Goal: Task Accomplishment & Management: Manage account settings

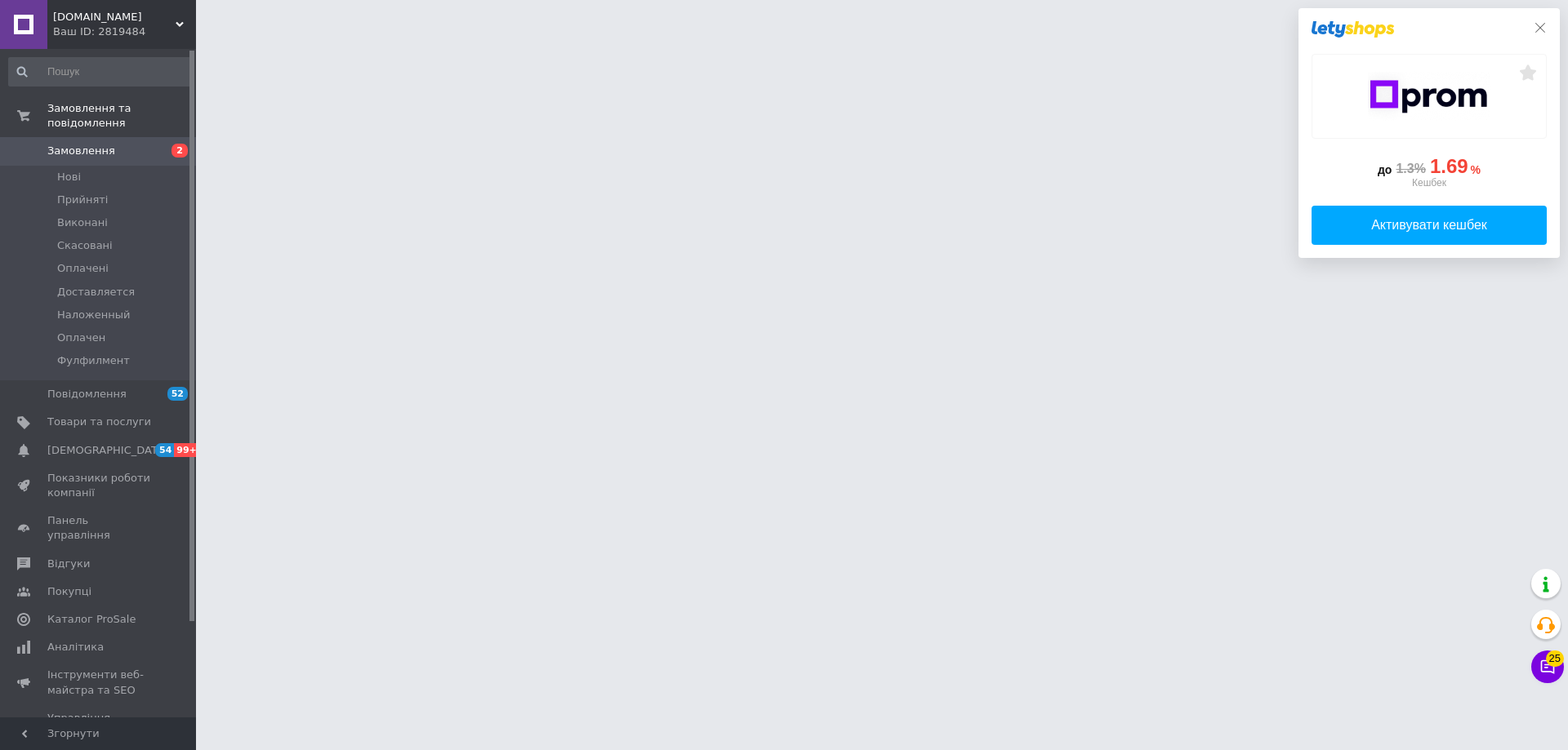
click at [1543, 27] on icon at bounding box center [1541, 27] width 13 height 13
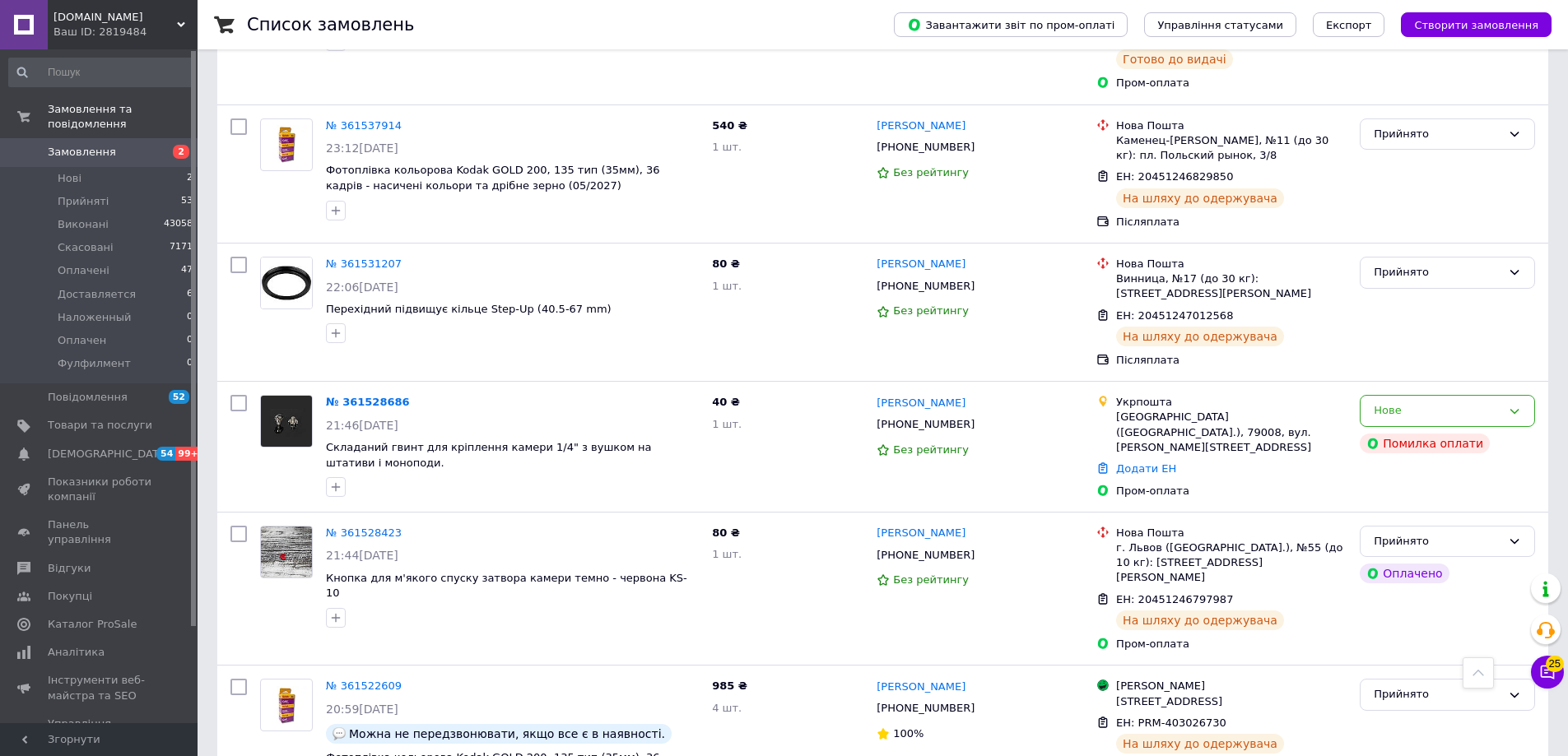
scroll to position [1729, 0]
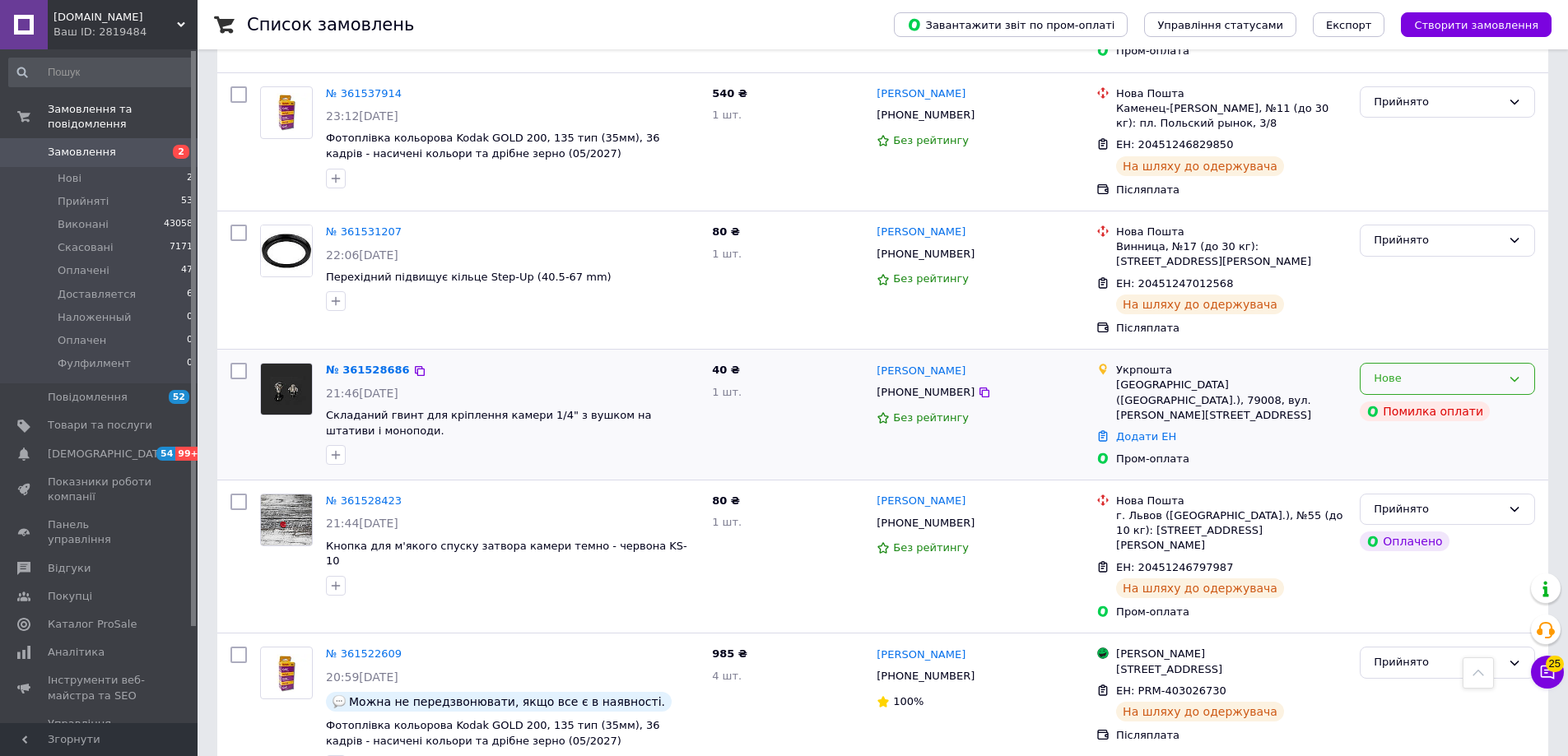
click at [1483, 363] on div "Нове" at bounding box center [1448, 379] width 176 height 32
click at [1420, 458] on li "Скасовано" at bounding box center [1448, 473] width 174 height 30
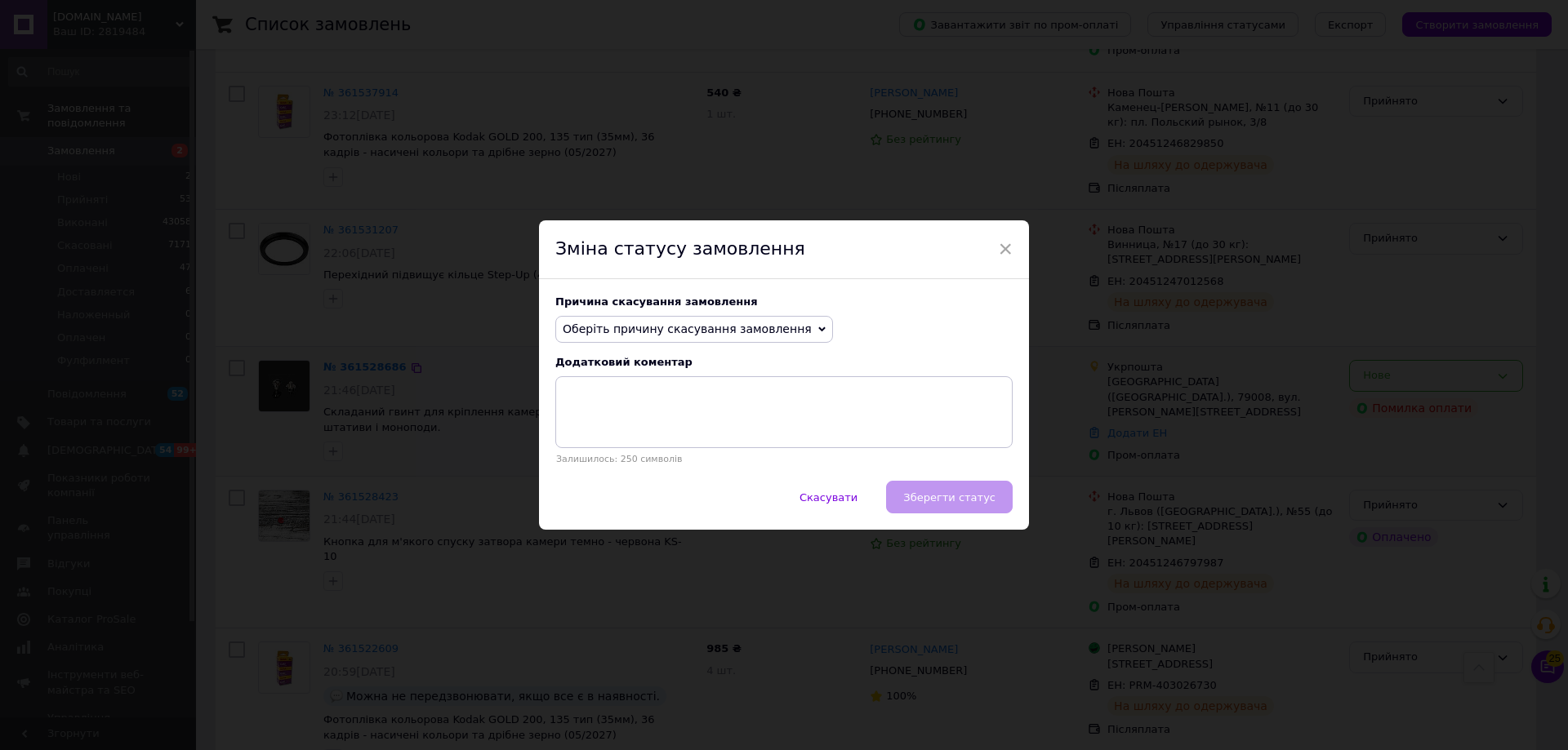
click at [631, 333] on span "Оберіть причину скасування замовлення" at bounding box center [688, 329] width 250 height 13
click at [600, 413] on li "Оплата не надійшла" at bounding box center [695, 407] width 276 height 23
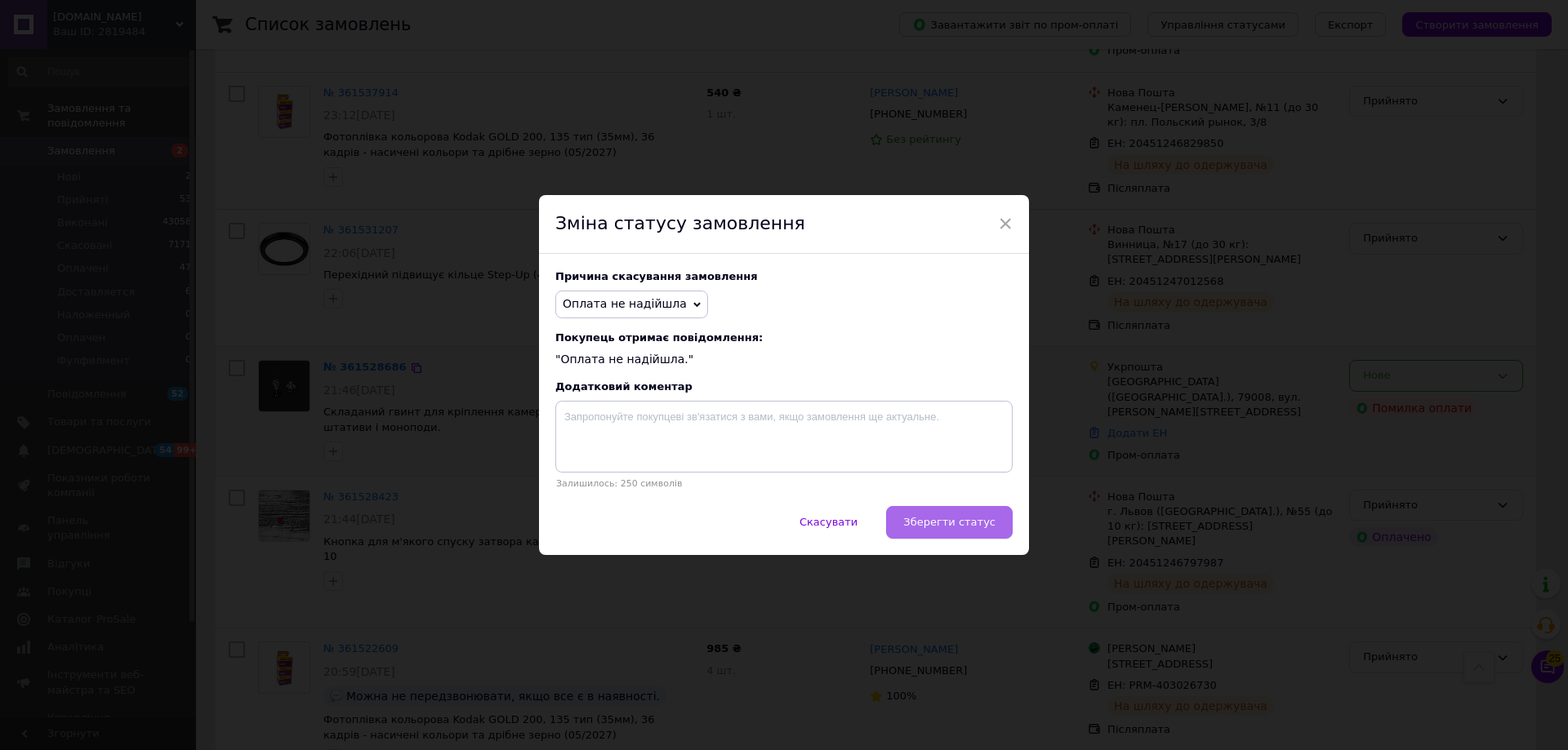
click at [957, 534] on button "Зберегти статус" at bounding box center [949, 522] width 127 height 33
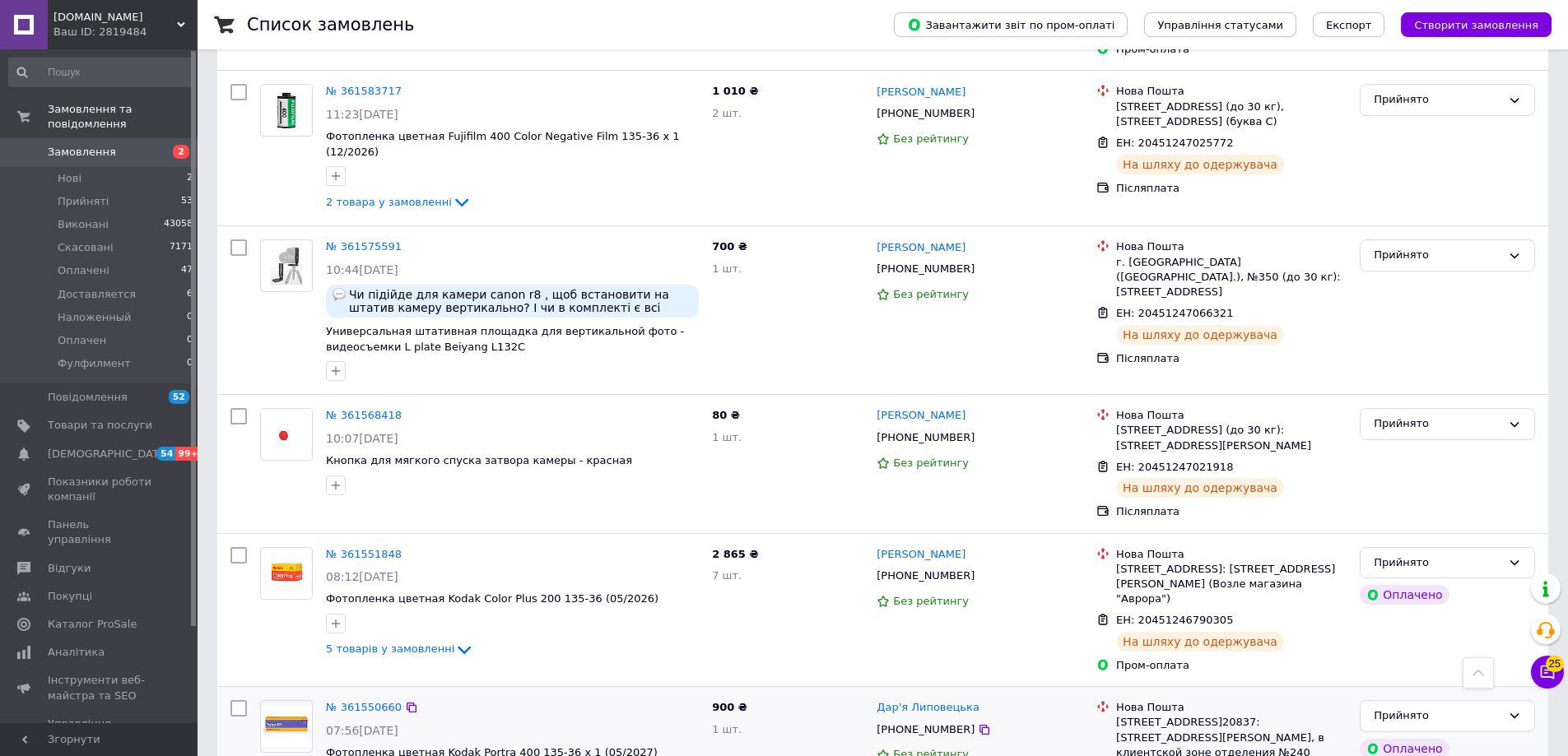
scroll to position [0, 0]
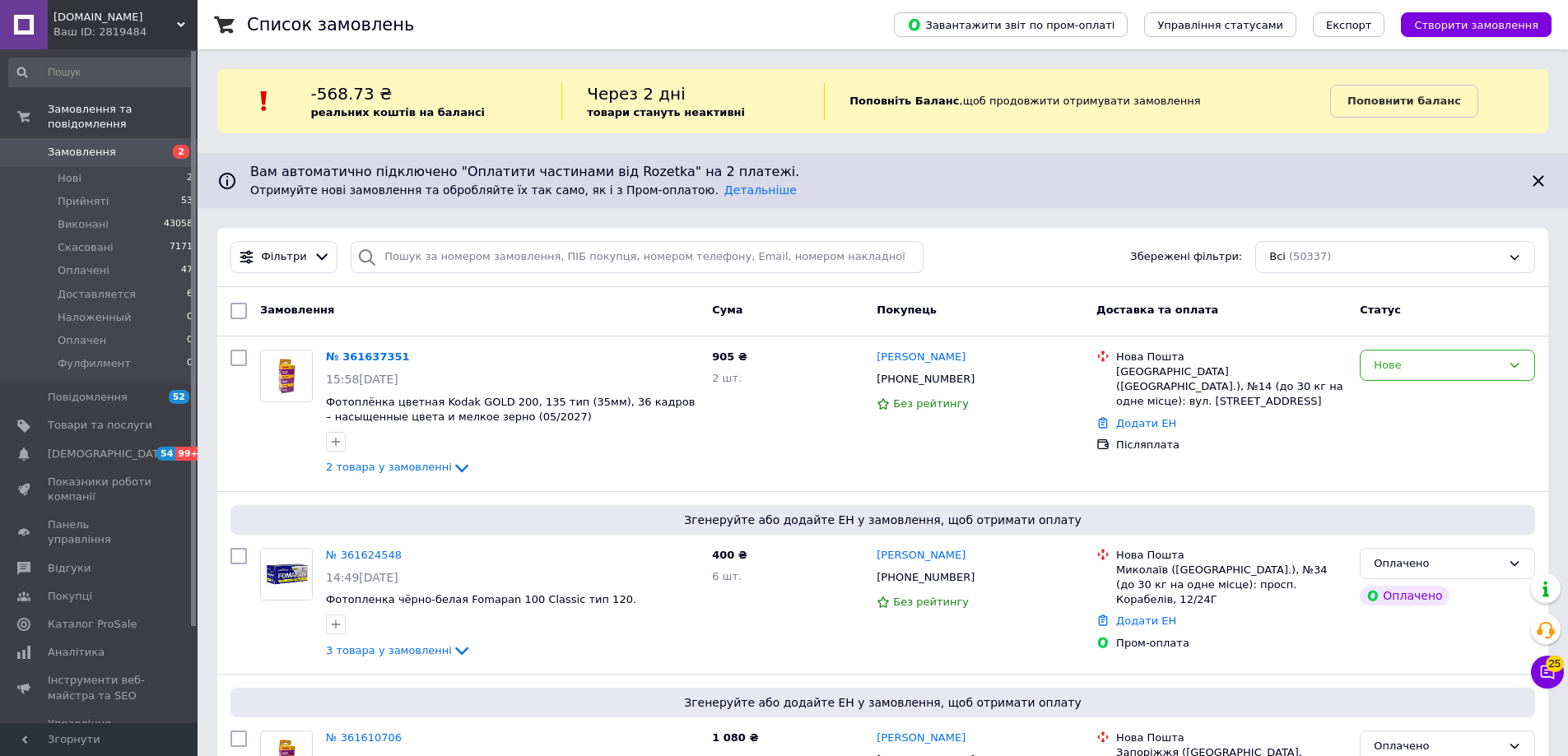
click at [349, 358] on link "№ 361637351" at bounding box center [368, 357] width 84 height 12
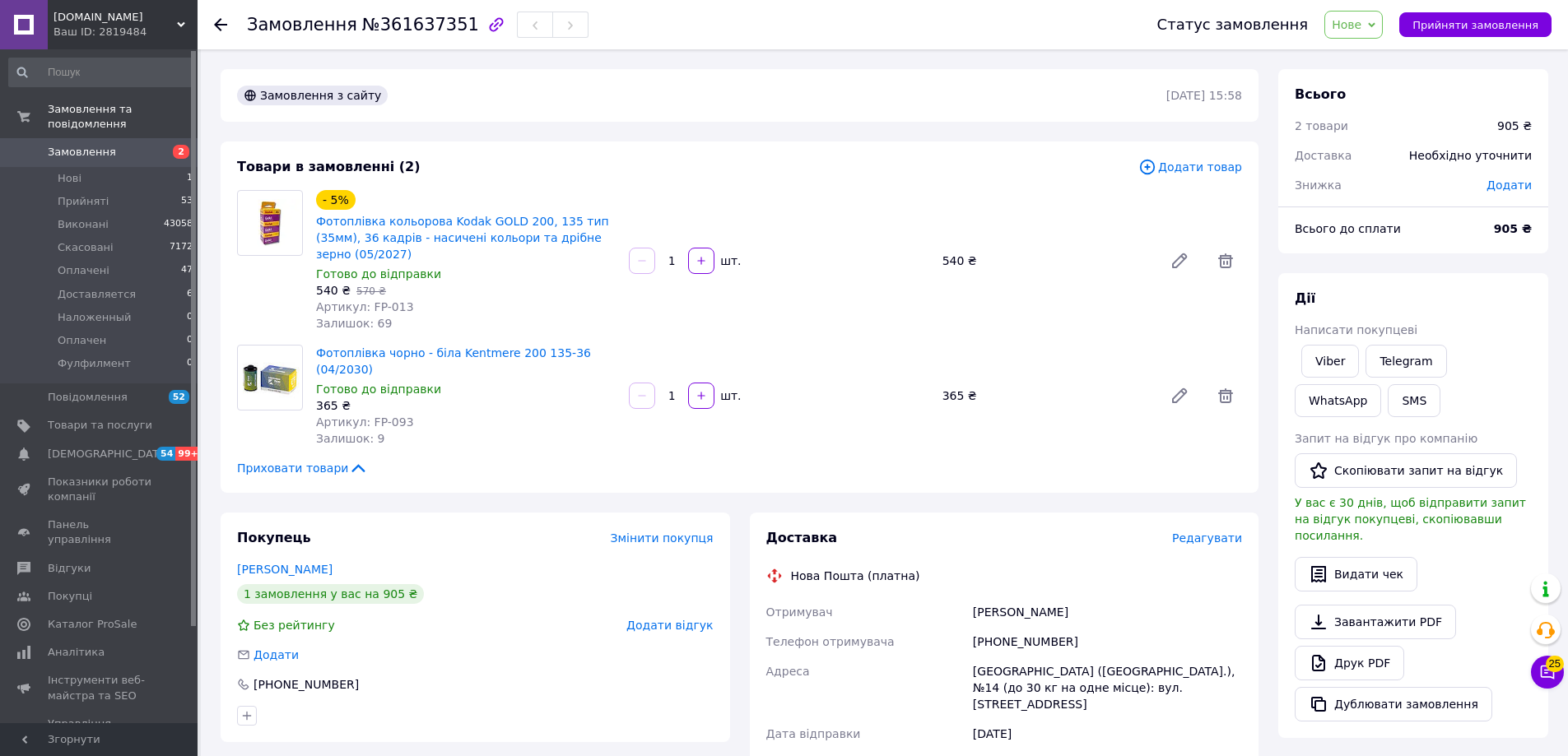
drag, startPoint x: 274, startPoint y: 533, endPoint x: 328, endPoint y: 534, distance: 54.0
click at [275, 563] on link "[PERSON_NAME]" at bounding box center [285, 569] width 95 height 13
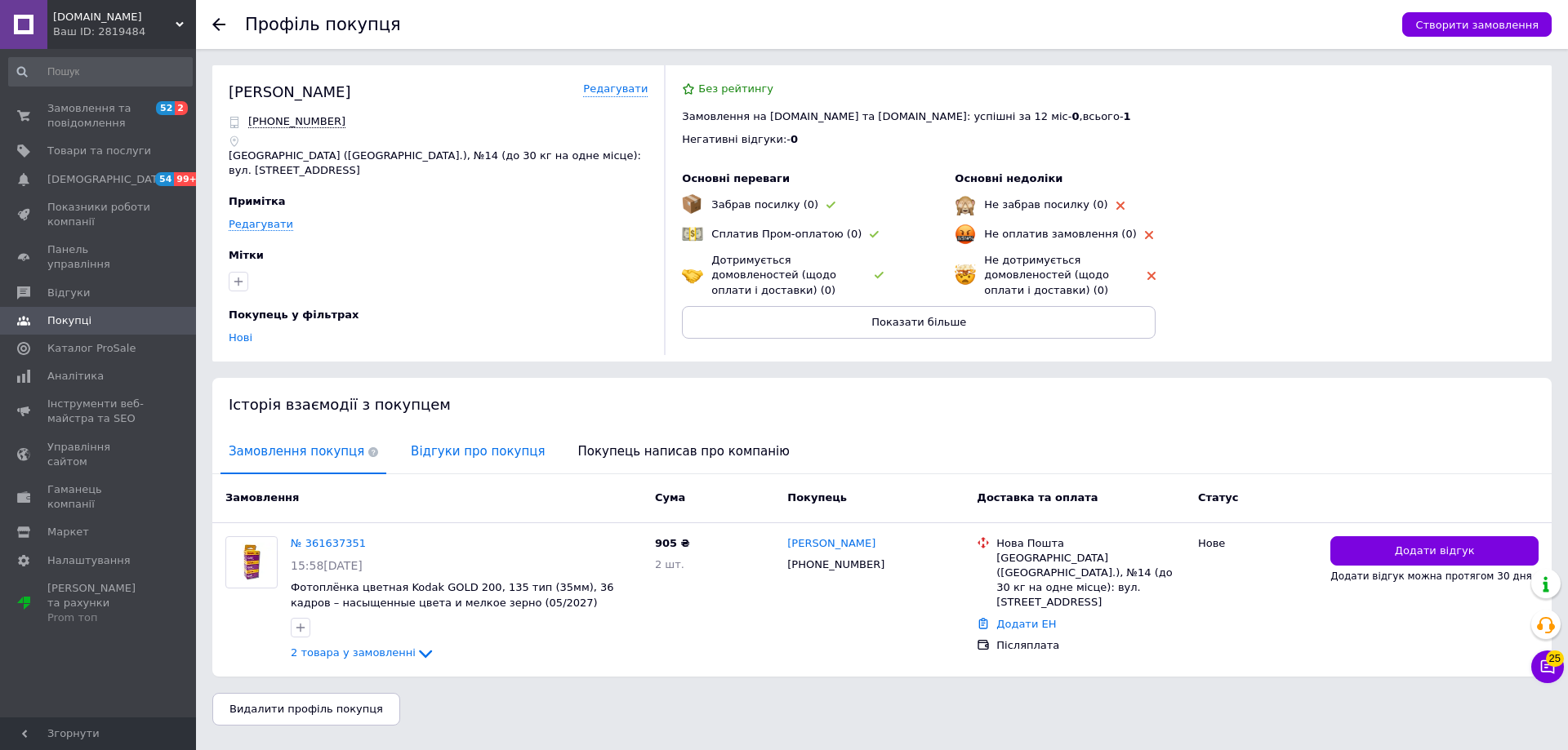
click at [461, 446] on span "Відгуки про покупця" at bounding box center [478, 451] width 150 height 42
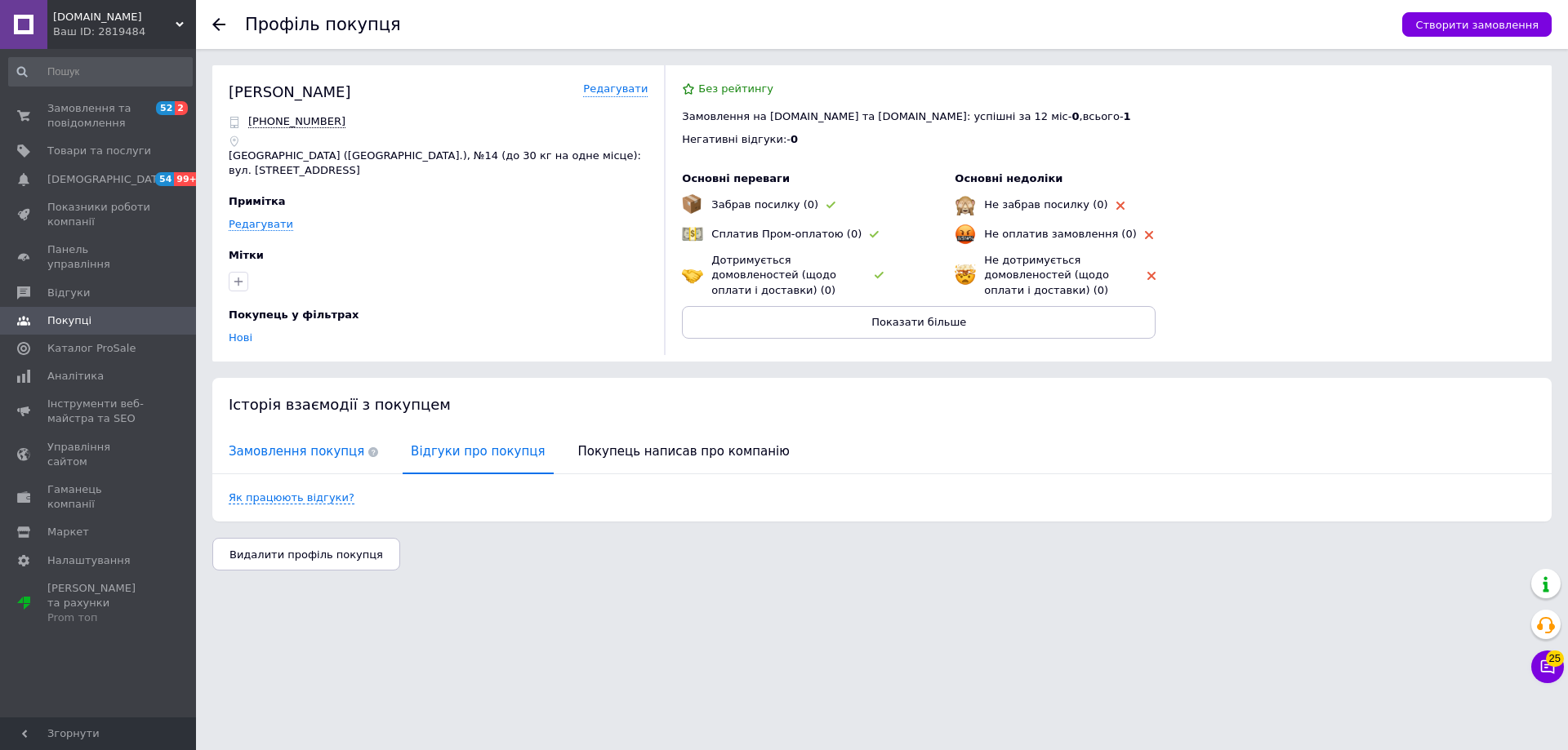
click at [293, 447] on span "Замовлення покупця" at bounding box center [303, 451] width 165 height 42
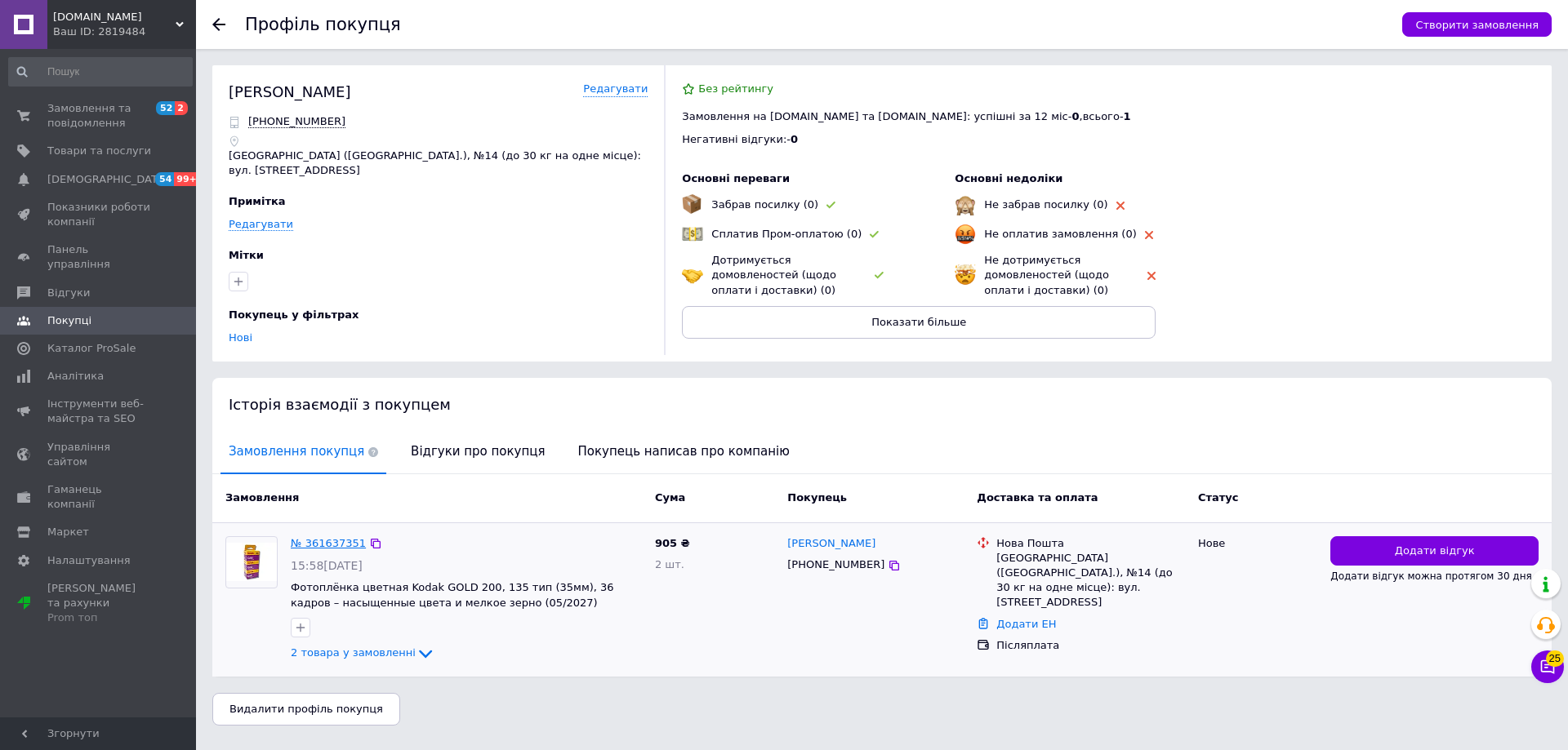
click at [321, 537] on link "№ 361637351" at bounding box center [328, 543] width 75 height 12
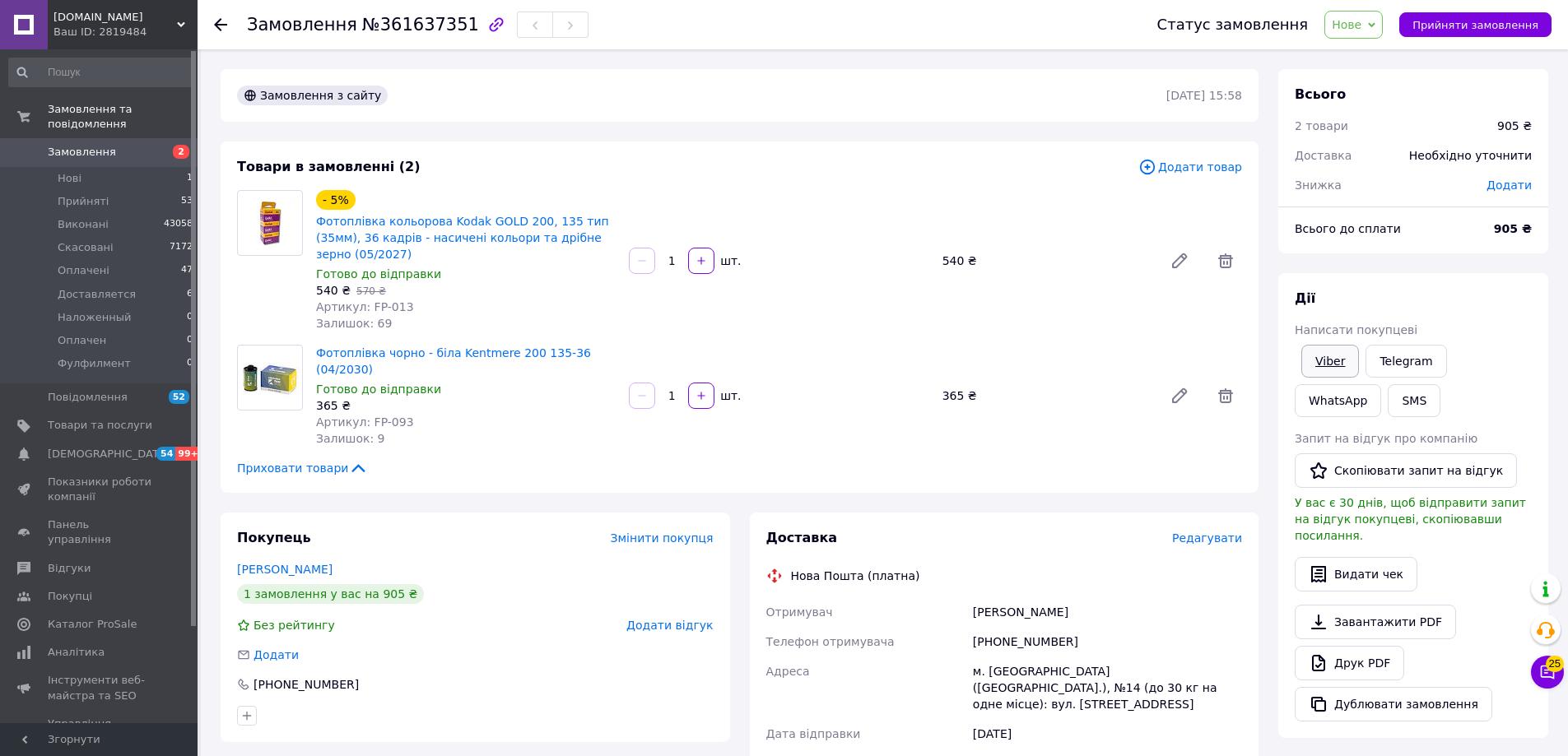
click at [1307, 358] on link "Viber" at bounding box center [1330, 361] width 58 height 33
click at [102, 418] on span "Товари та послуги" at bounding box center [100, 425] width 104 height 15
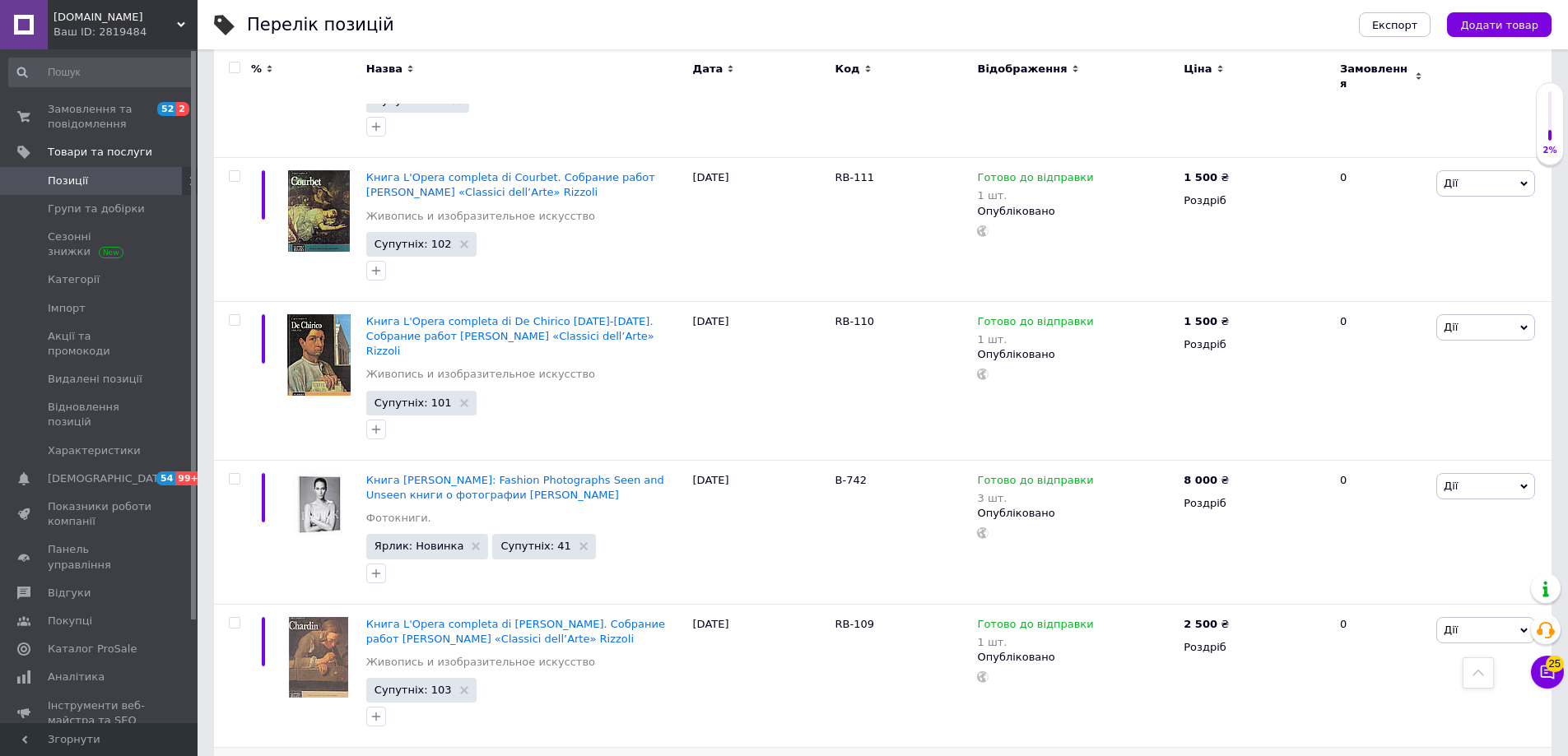
scroll to position [576, 0]
